Goal: Transaction & Acquisition: Download file/media

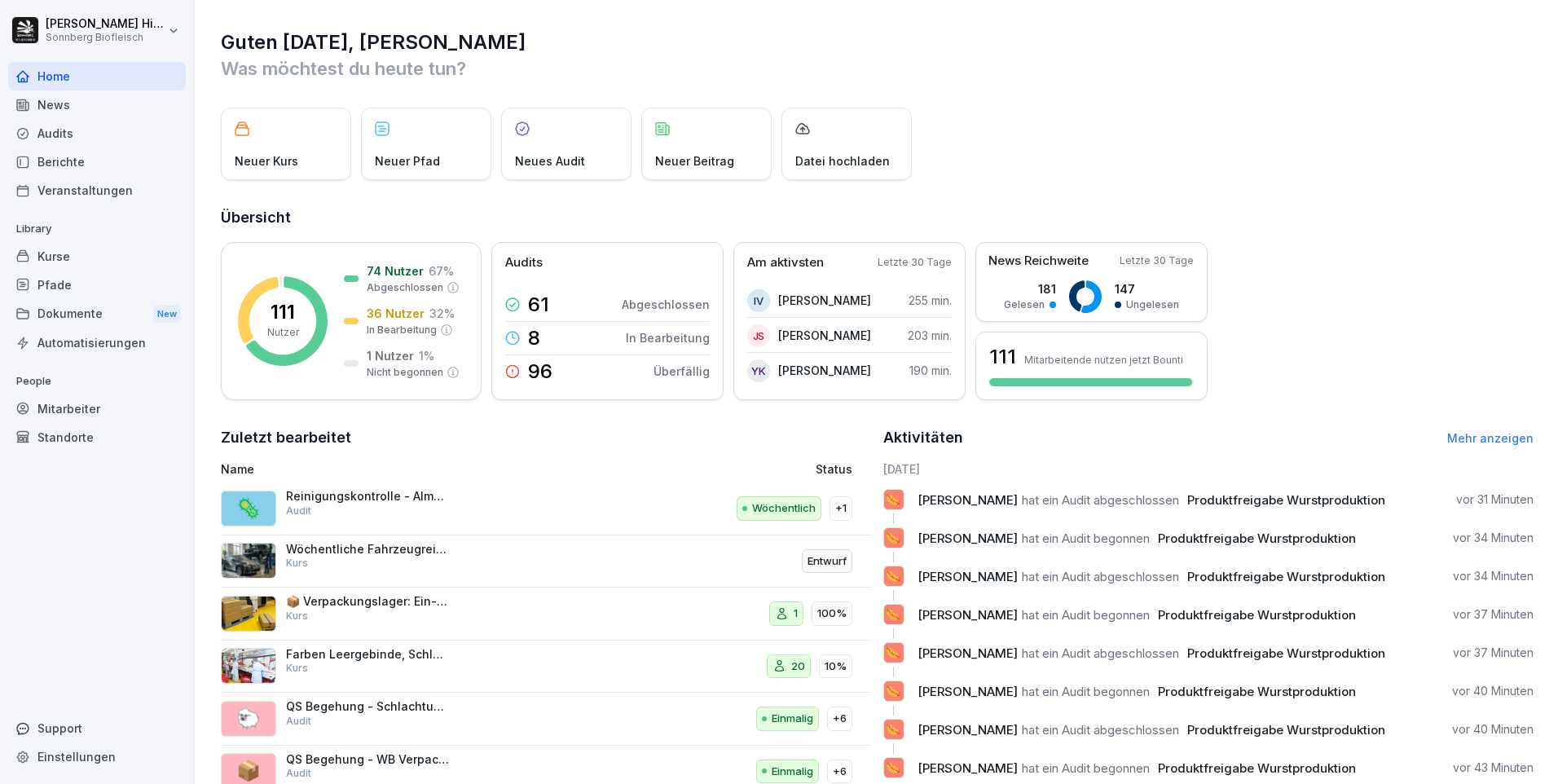
click at [101, 134] on div "Audits" at bounding box center [98, 133] width 178 height 29
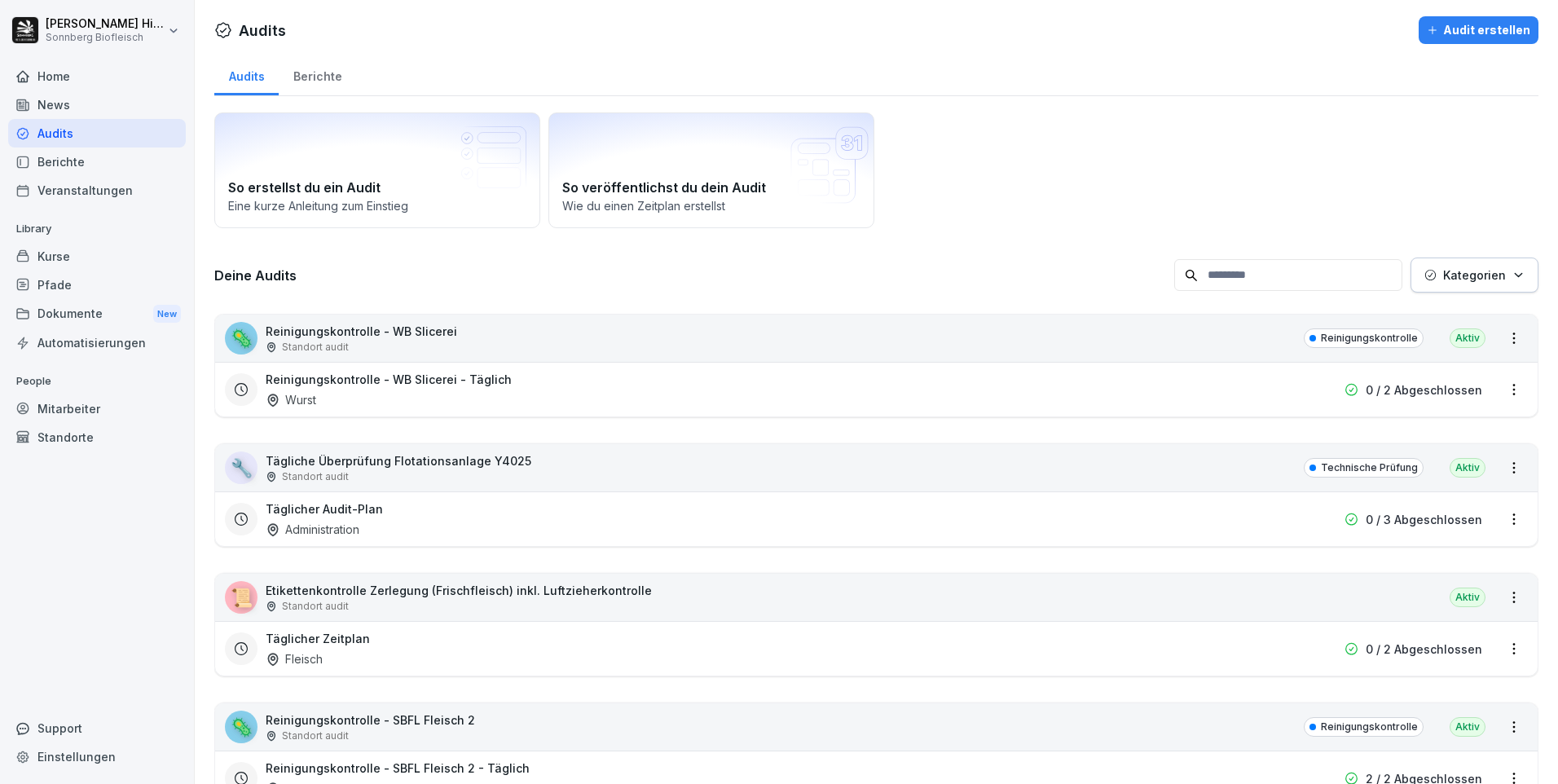
click at [1212, 276] on input at bounding box center [1288, 275] width 228 height 32
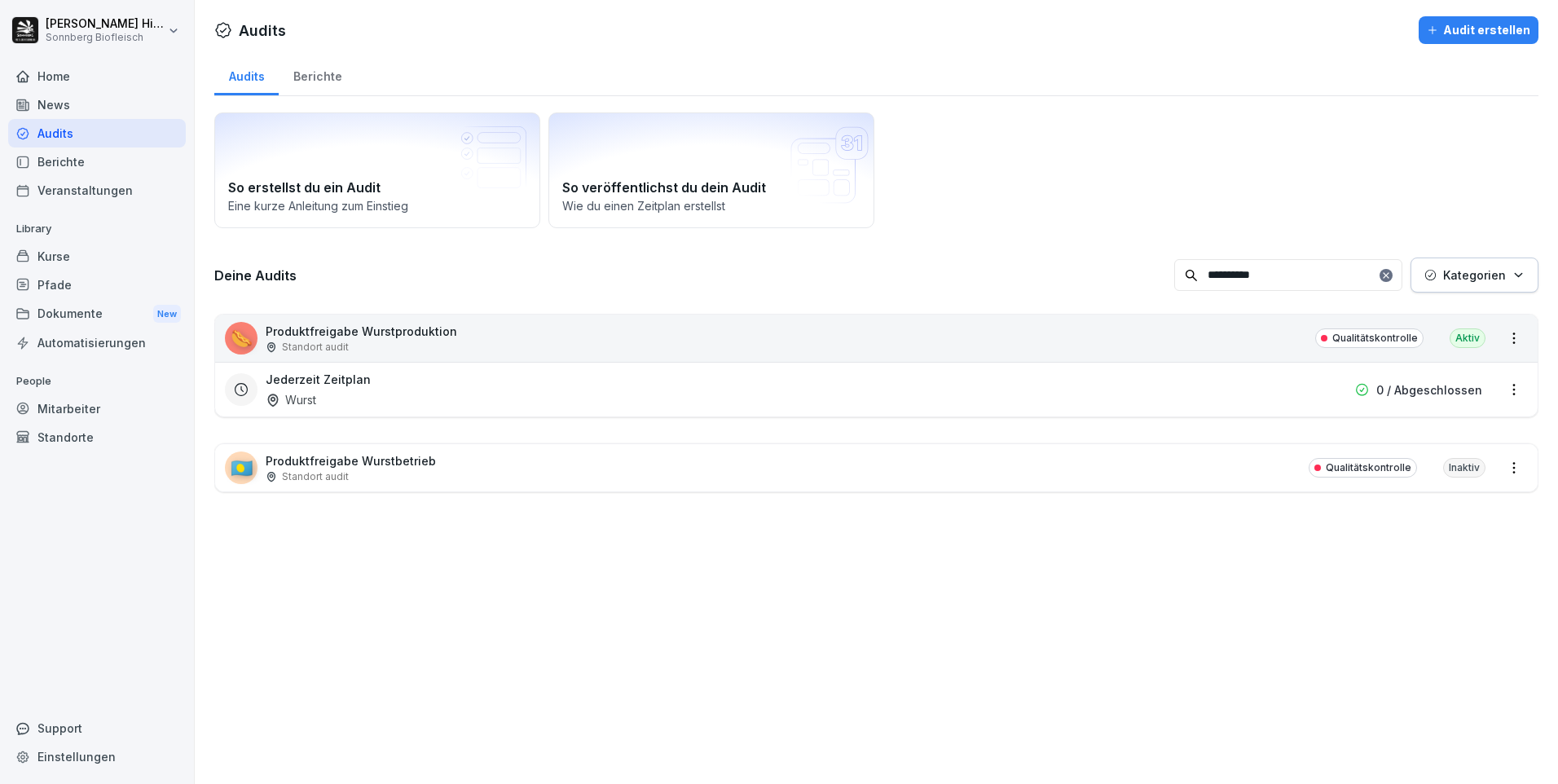
type input "**********"
click at [372, 333] on p "Produktfreigabe Wurstproduktion" at bounding box center [361, 331] width 192 height 17
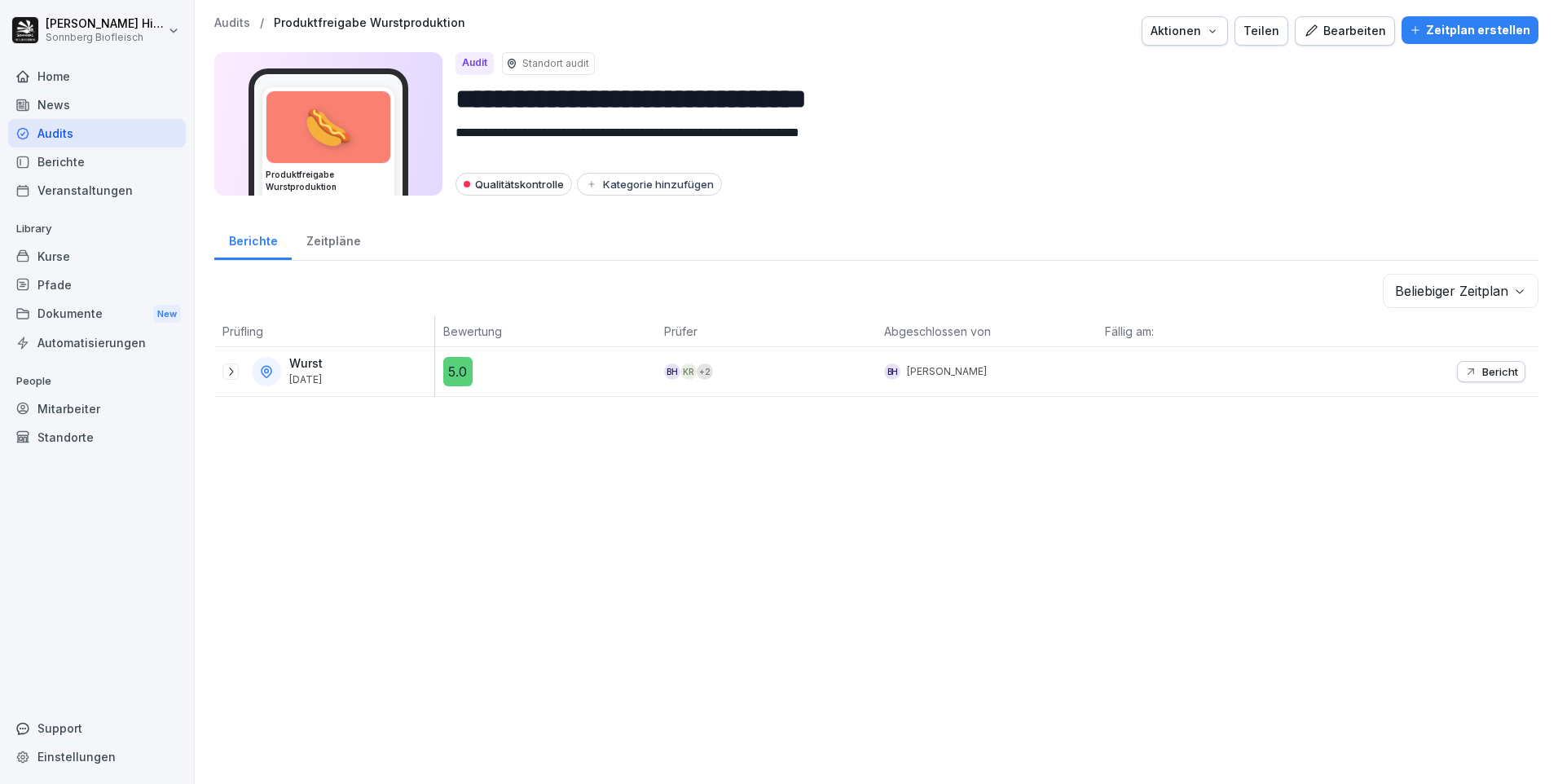
click at [232, 372] on icon at bounding box center [231, 371] width 13 height 13
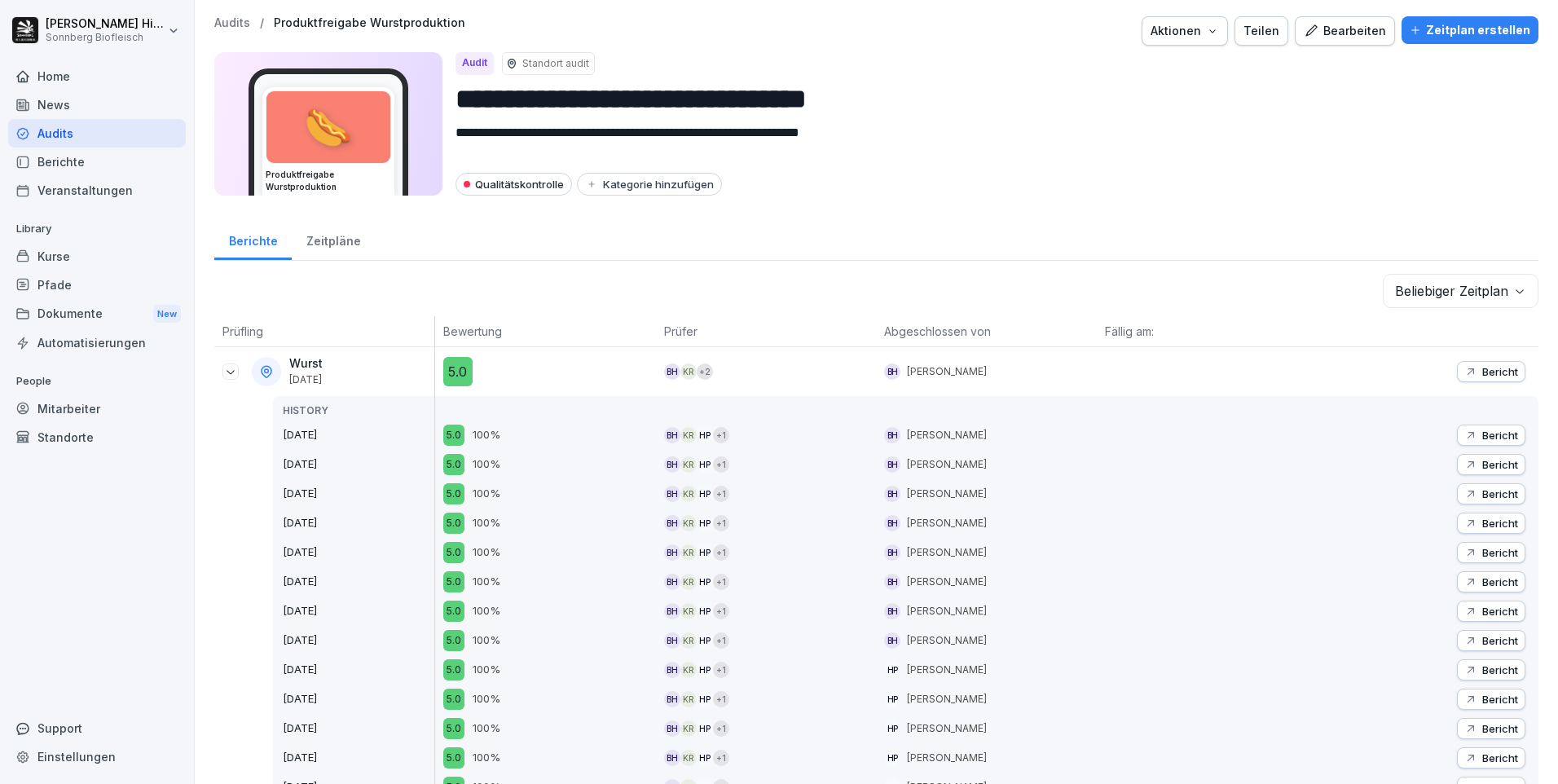
click at [1482, 371] on p "Bericht" at bounding box center [1500, 371] width 35 height 13
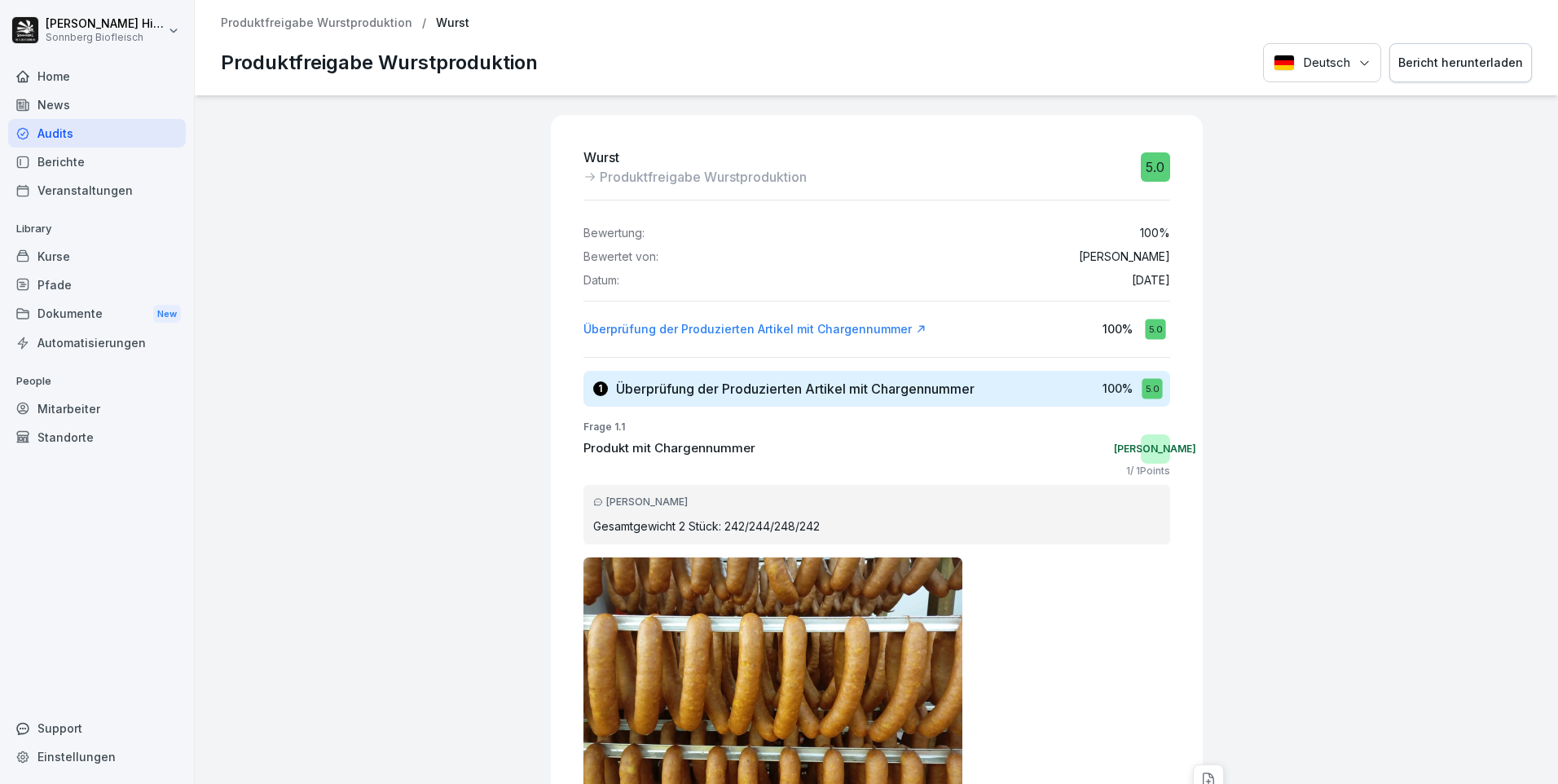
click at [1452, 58] on div "Bericht herunterladen" at bounding box center [1460, 62] width 124 height 18
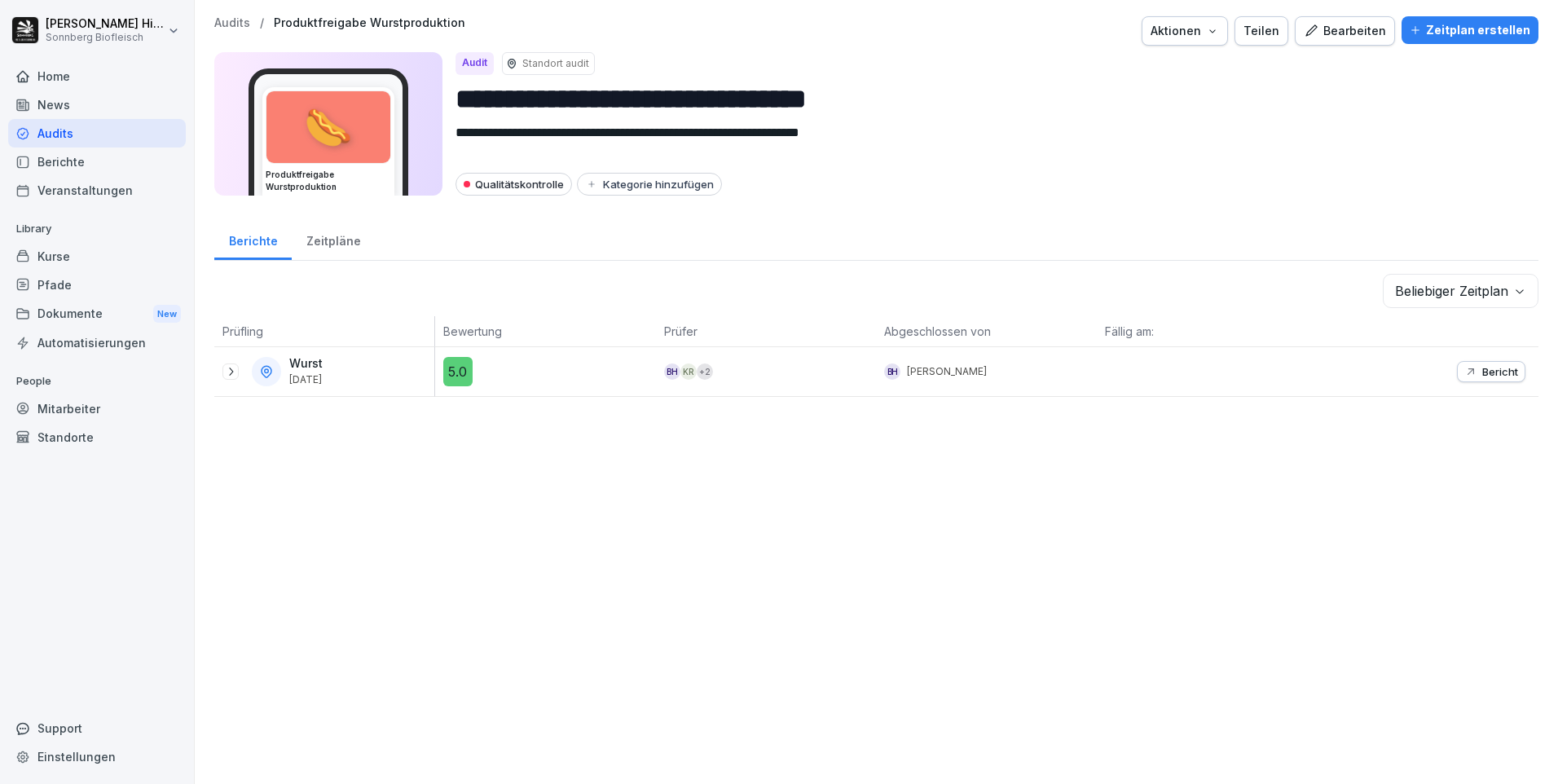
click at [219, 372] on div "Wurst [DATE]" at bounding box center [325, 371] width 220 height 49
click at [227, 374] on icon at bounding box center [231, 371] width 13 height 13
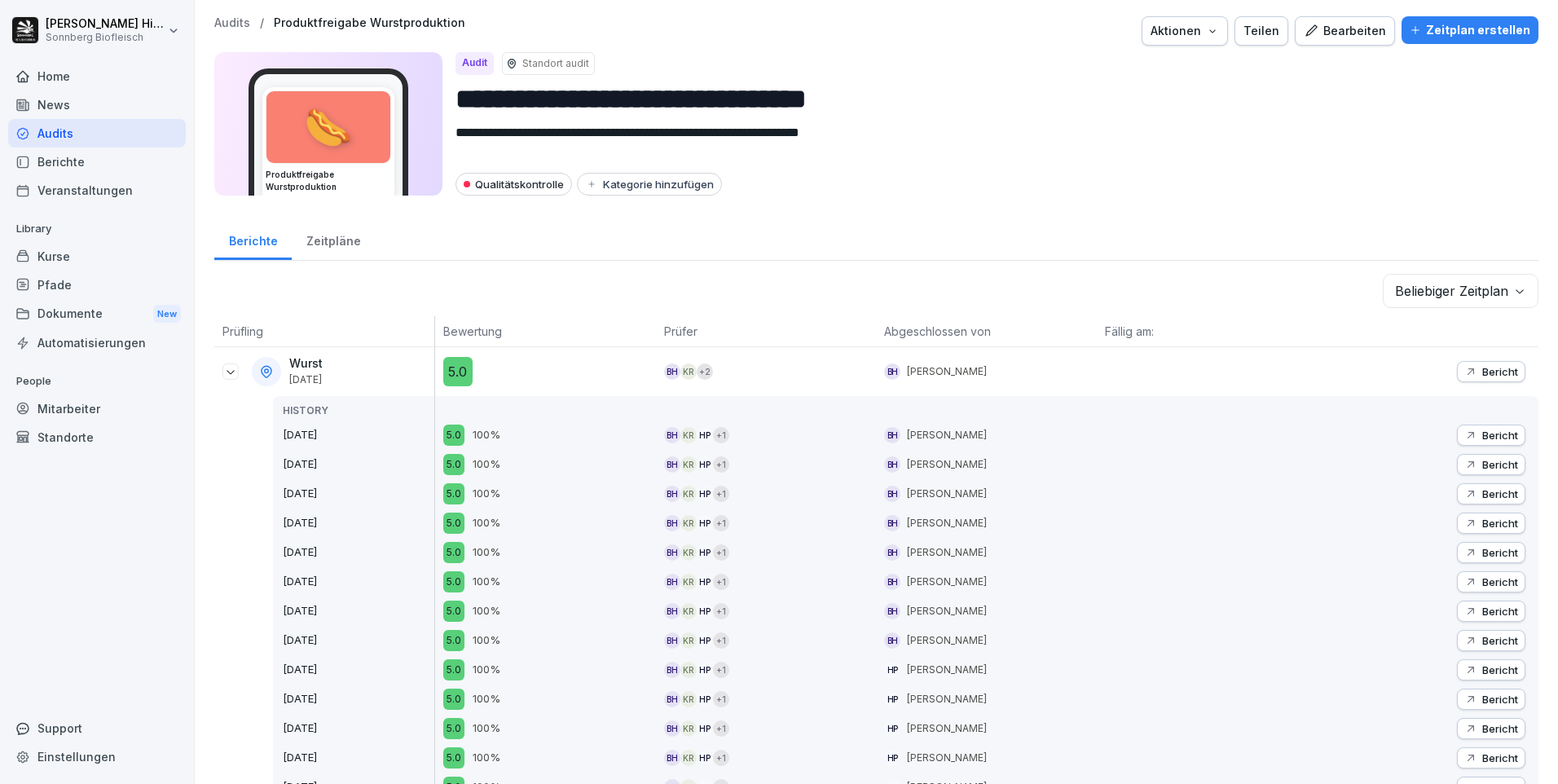
click at [1486, 436] on p "Bericht" at bounding box center [1500, 436] width 35 height 13
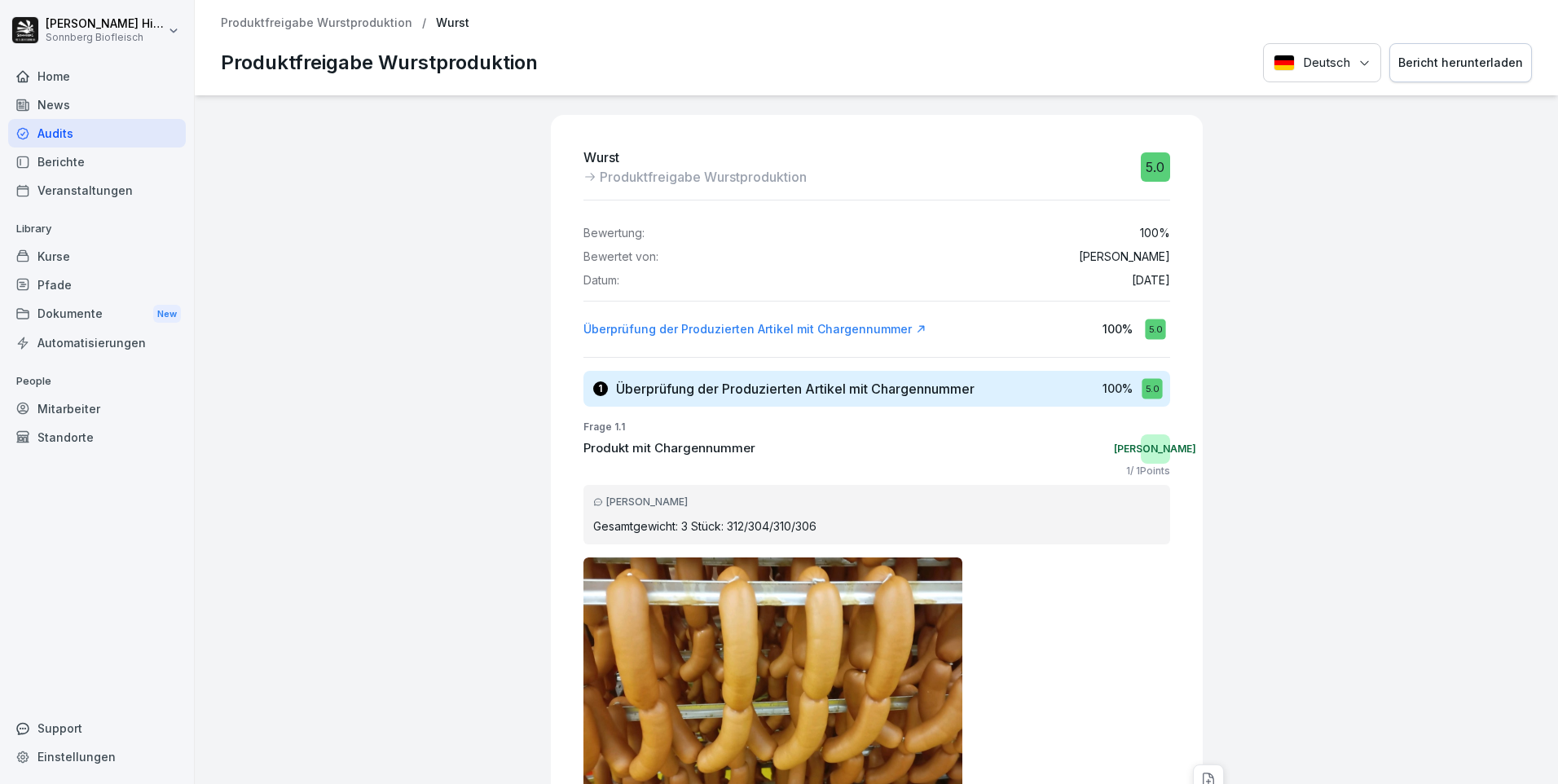
click at [1485, 65] on div "Bericht herunterladen" at bounding box center [1460, 62] width 124 height 18
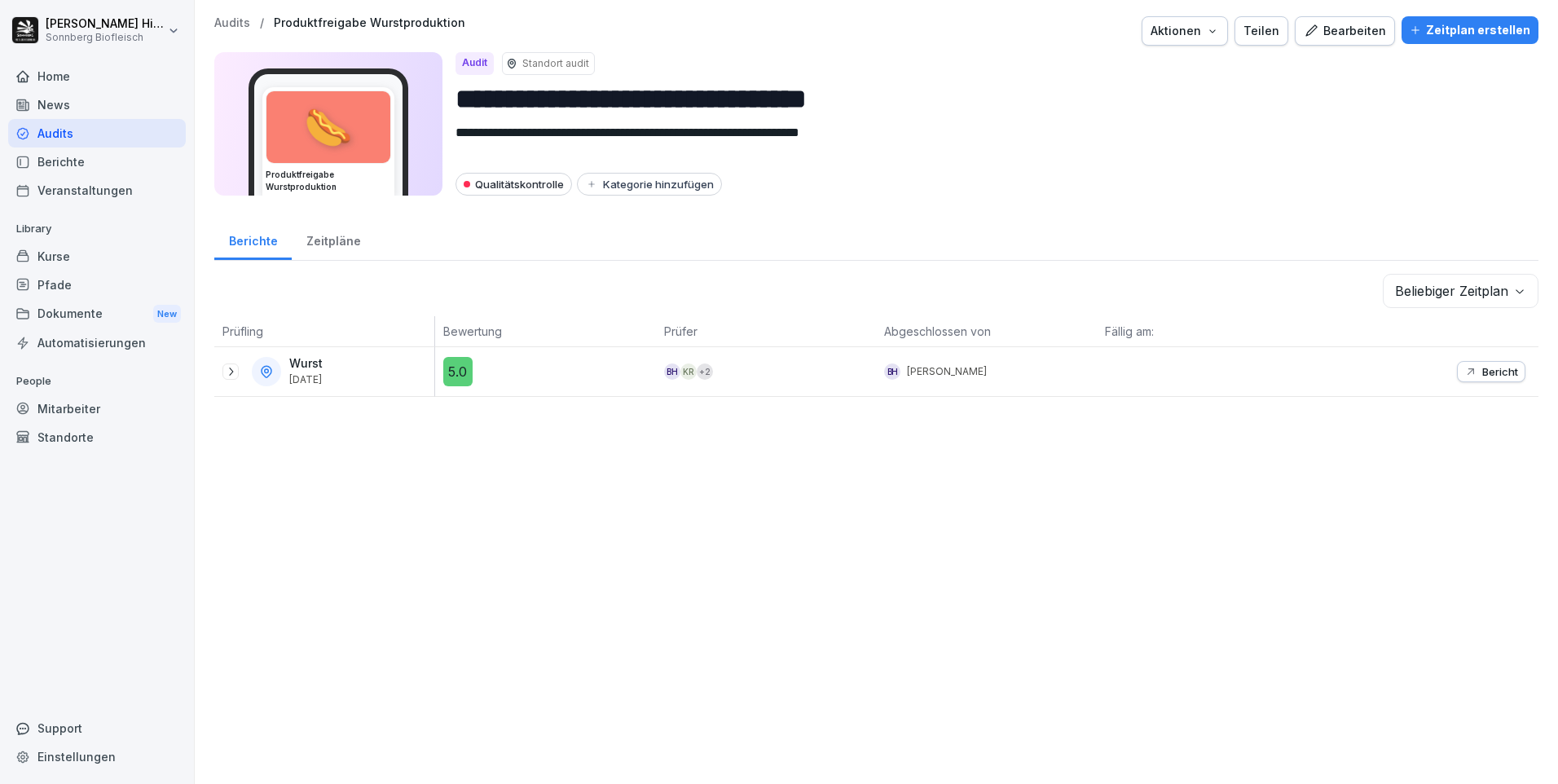
click at [227, 375] on icon at bounding box center [231, 371] width 13 height 13
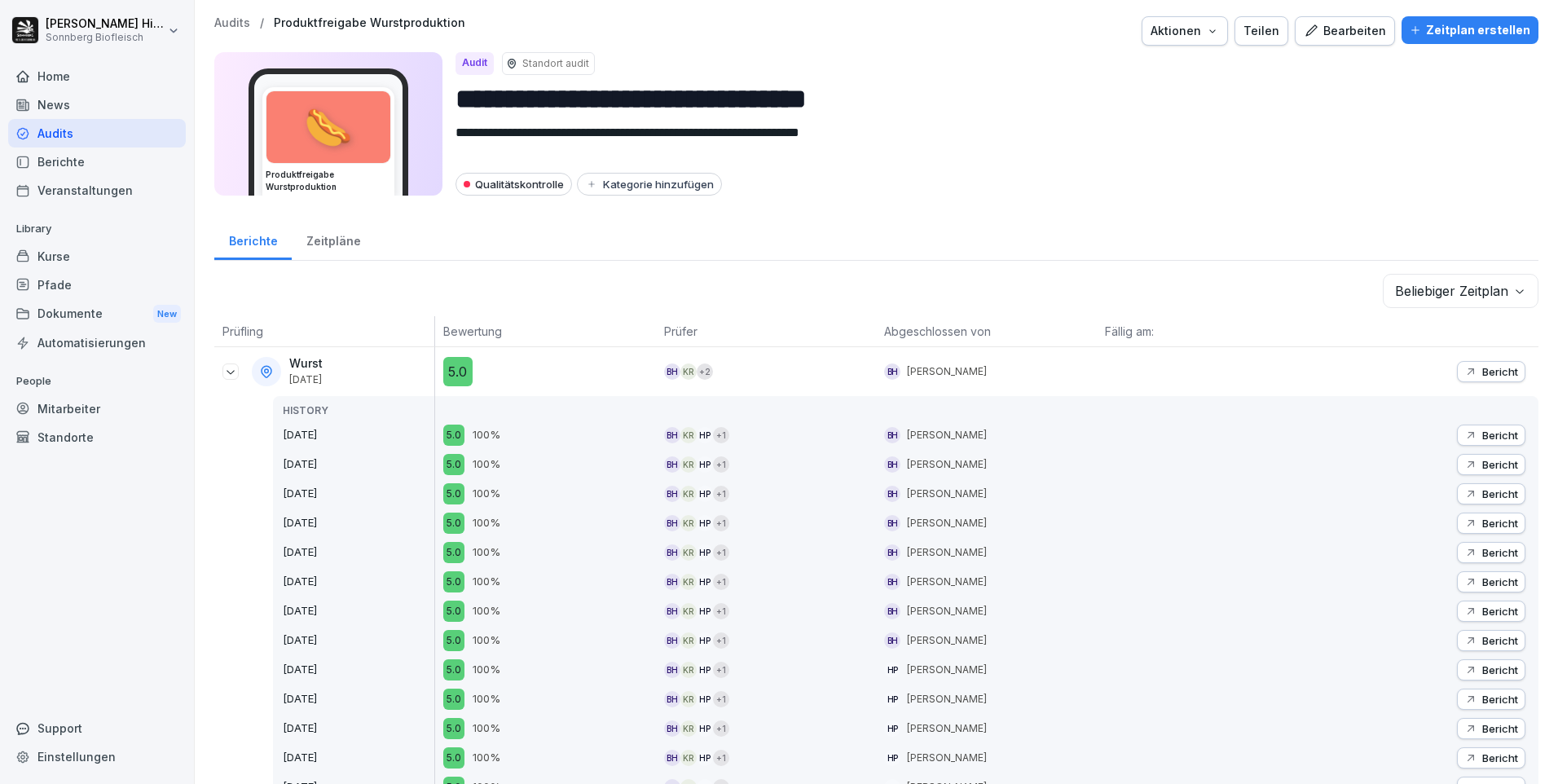
click at [1464, 459] on icon "button" at bounding box center [1471, 464] width 13 height 13
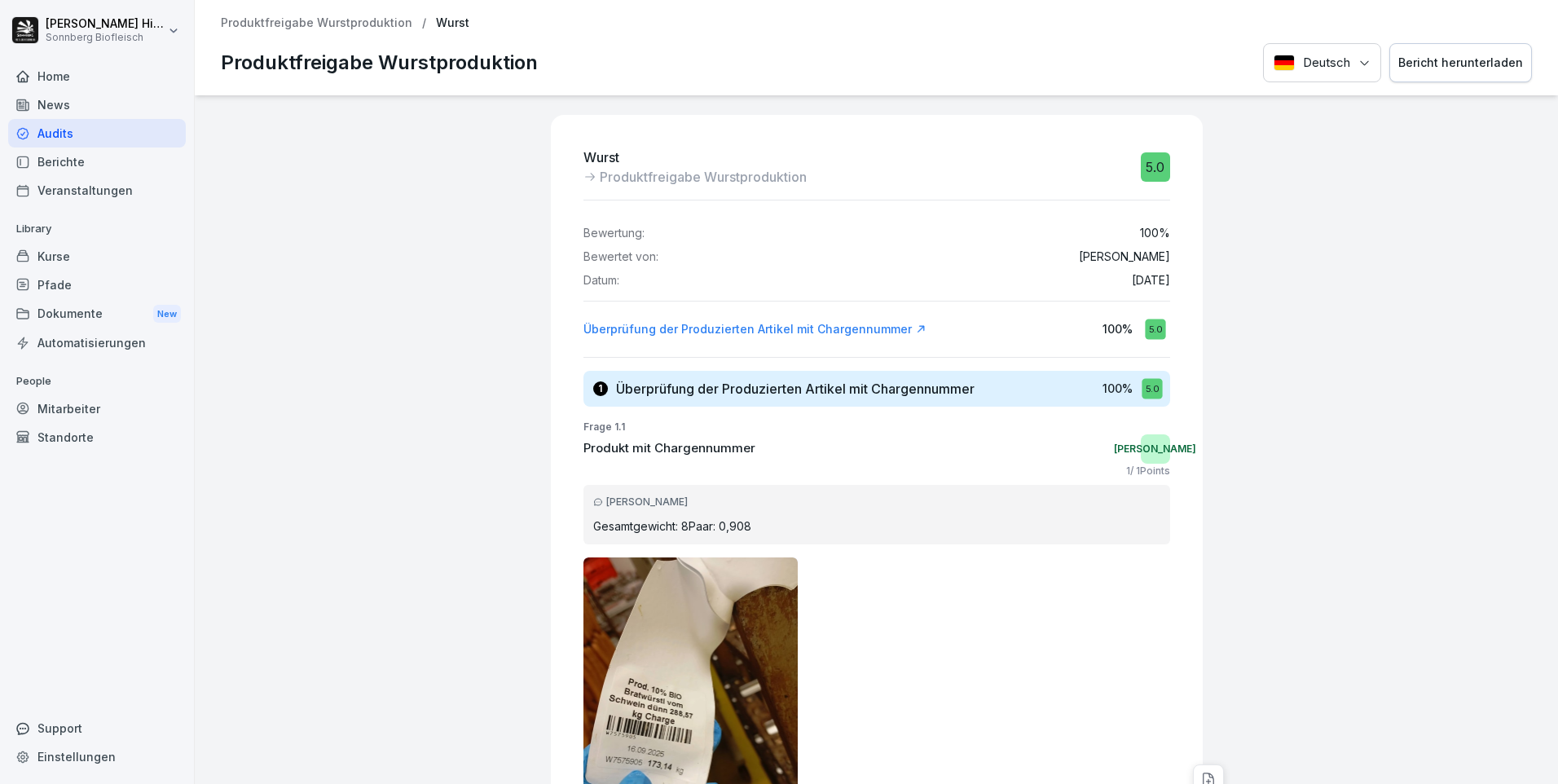
click at [1416, 54] on div "Bericht herunterladen" at bounding box center [1460, 62] width 124 height 18
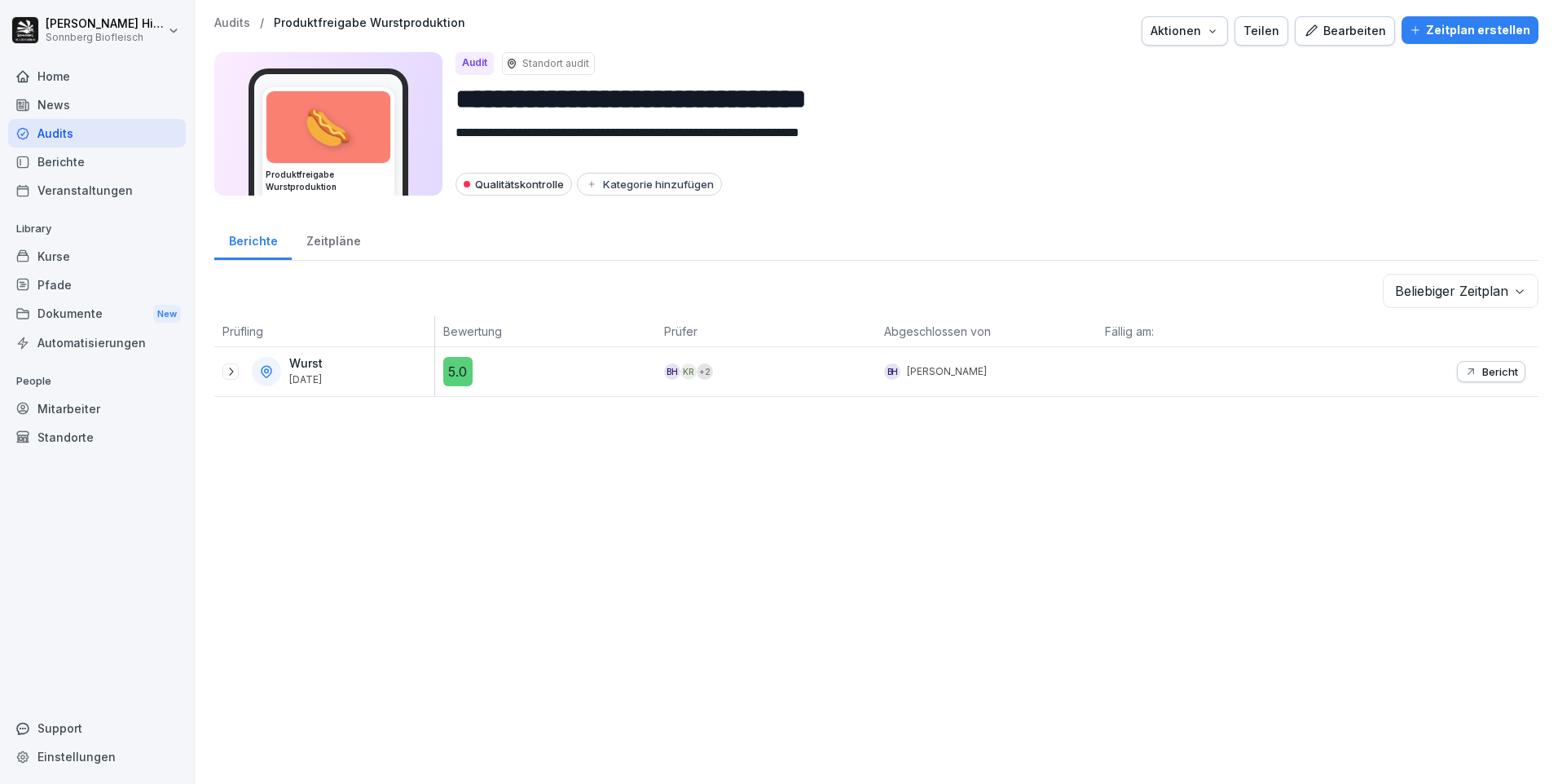
click at [233, 372] on icon at bounding box center [231, 371] width 4 height 9
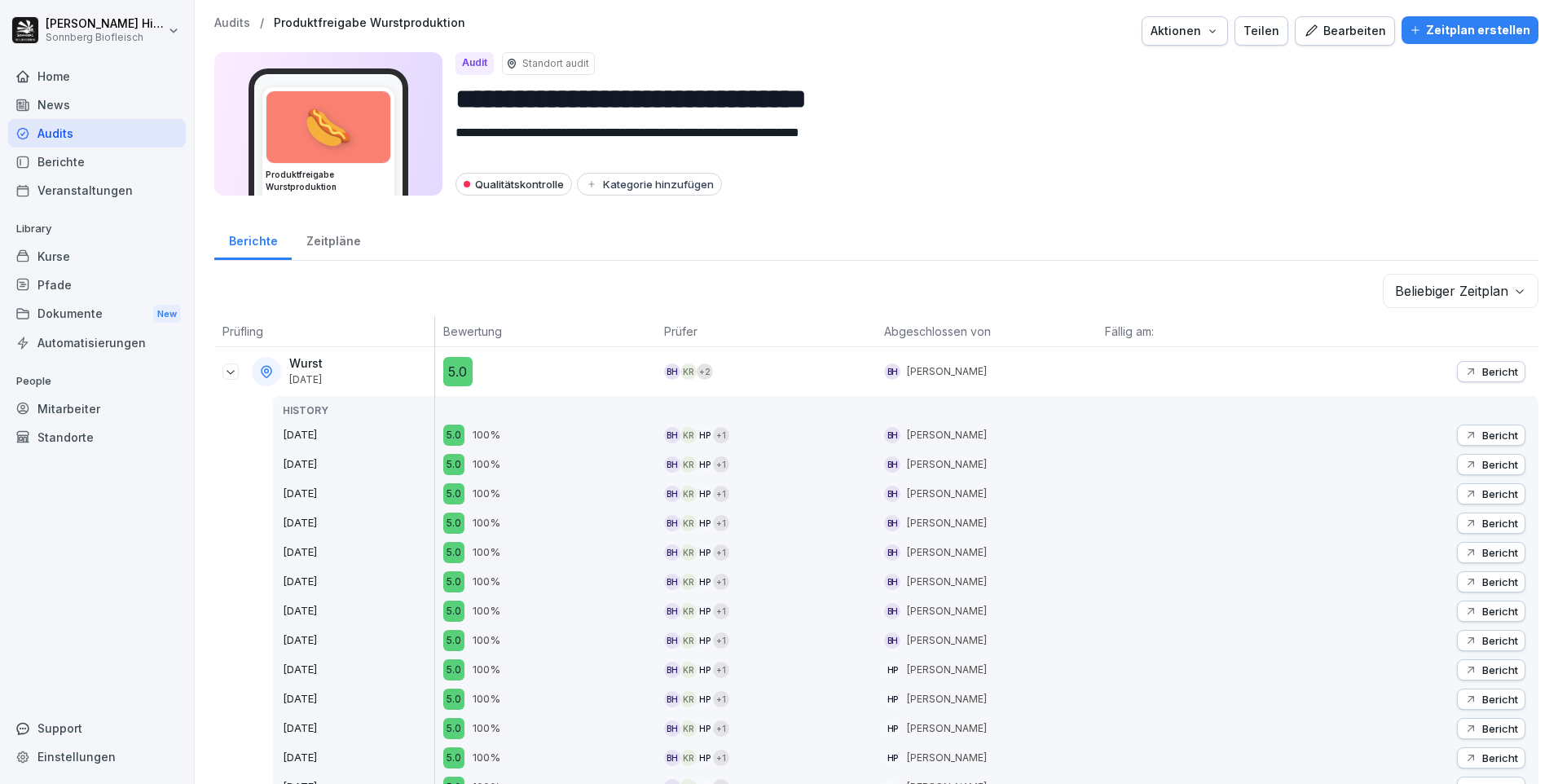
click at [1465, 497] on div "Bericht" at bounding box center [1491, 494] width 54 height 13
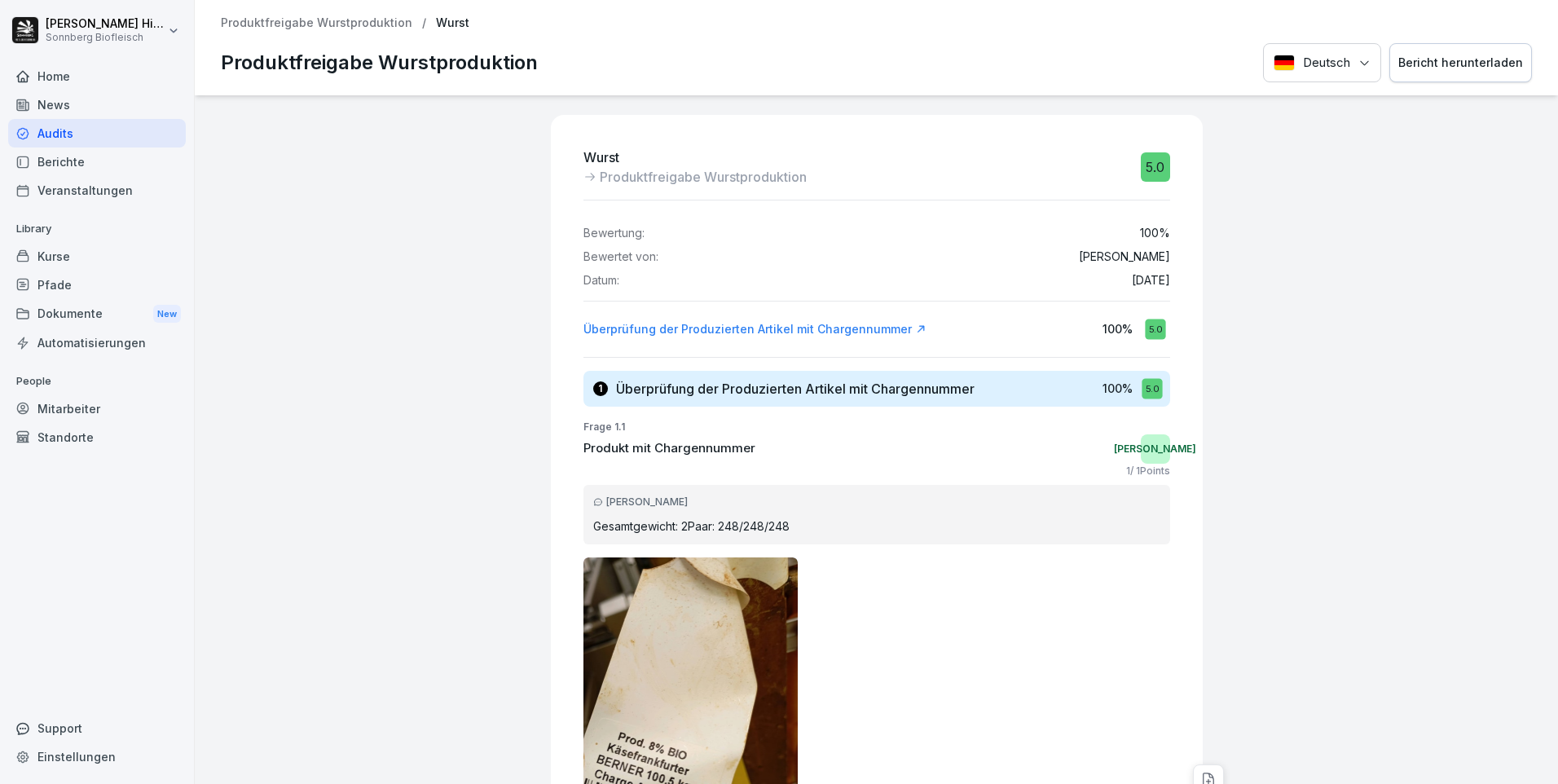
click at [1434, 55] on div "Bericht herunterladen" at bounding box center [1460, 62] width 124 height 18
click at [1456, 366] on div at bounding box center [1382, 644] width 342 height 1097
